Goal: Find specific page/section: Find specific page/section

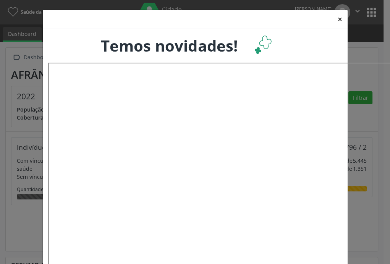
click at [337, 19] on button "×" at bounding box center [339, 19] width 15 height 19
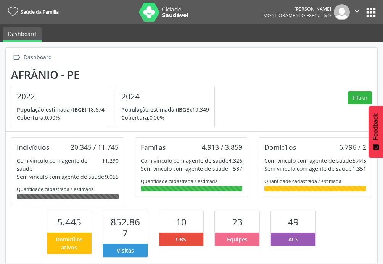
click at [371, 14] on button "apps" at bounding box center [371, 12] width 13 height 13
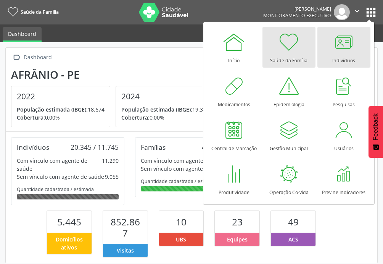
click at [348, 44] on div at bounding box center [344, 42] width 23 height 23
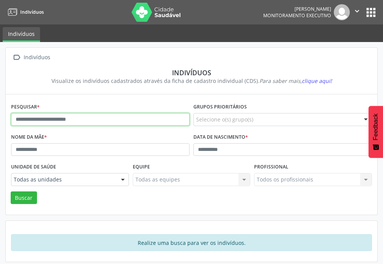
click at [77, 121] on input "text" at bounding box center [100, 119] width 179 height 13
click at [107, 119] on input "text" at bounding box center [100, 119] width 179 height 13
click at [71, 114] on input "text" at bounding box center [100, 119] width 179 height 13
drag, startPoint x: 76, startPoint y: 119, endPoint x: 153, endPoint y: 93, distance: 81.6
click at [77, 118] on input "text" at bounding box center [100, 119] width 179 height 13
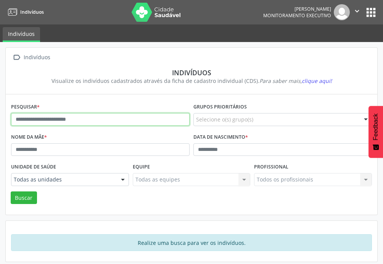
click at [81, 119] on input "text" at bounding box center [100, 119] width 179 height 13
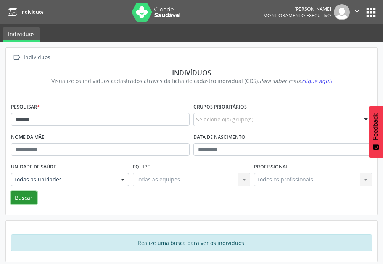
click at [29, 192] on button "Buscar" at bounding box center [24, 197] width 26 height 13
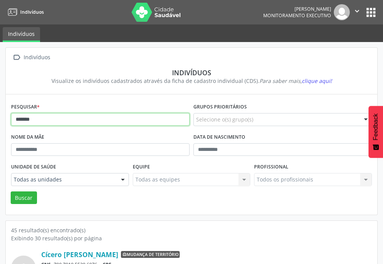
click at [140, 126] on input "*******" at bounding box center [100, 119] width 179 height 13
type input "*"
type input "**********"
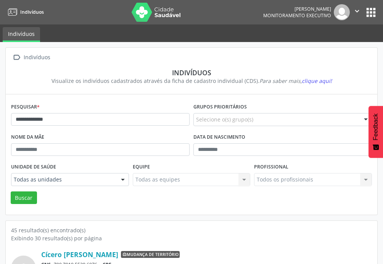
click at [82, 114] on div "**********" at bounding box center [100, 116] width 182 height 30
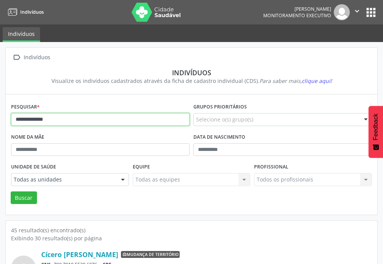
click at [84, 118] on input "**********" at bounding box center [100, 119] width 179 height 13
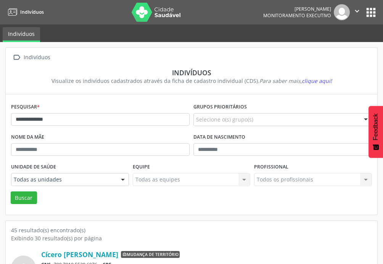
click at [249, 234] on div "Exibindo 30 resultado(s) por página" at bounding box center [191, 238] width 361 height 8
click at [210, 198] on div "Buscar" at bounding box center [191, 197] width 365 height 13
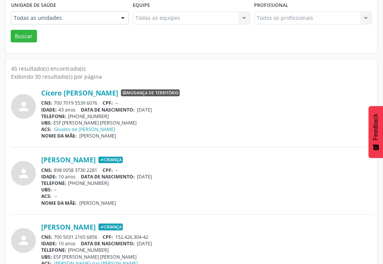
scroll to position [161, 0]
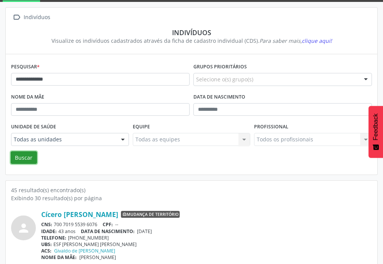
click at [18, 158] on button "Buscar" at bounding box center [24, 157] width 26 height 13
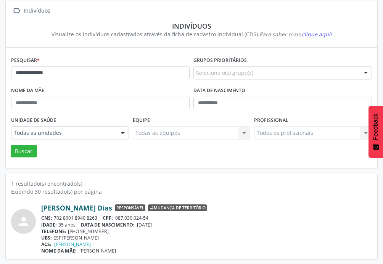
scroll to position [47, 0]
click at [103, 203] on link "[PERSON_NAME] Dias" at bounding box center [76, 207] width 71 height 8
